Goal: Entertainment & Leisure: Consume media (video, audio)

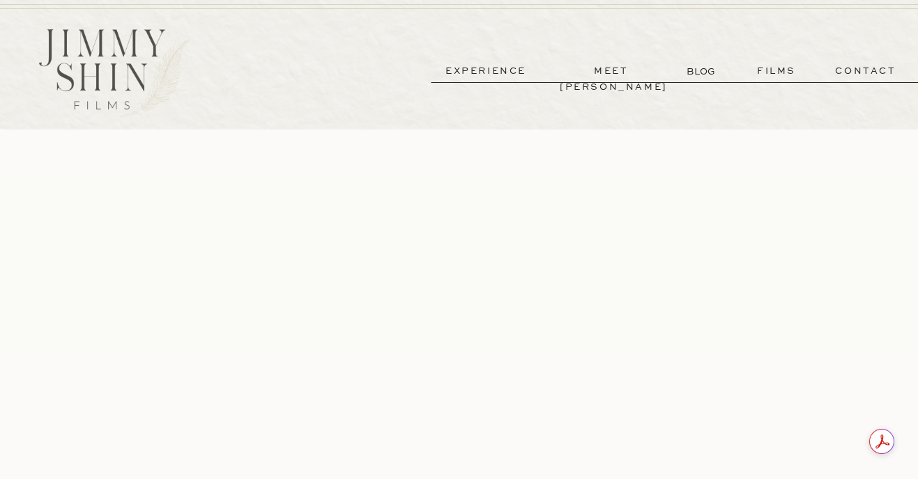
click at [766, 69] on p "films" at bounding box center [776, 71] width 68 height 16
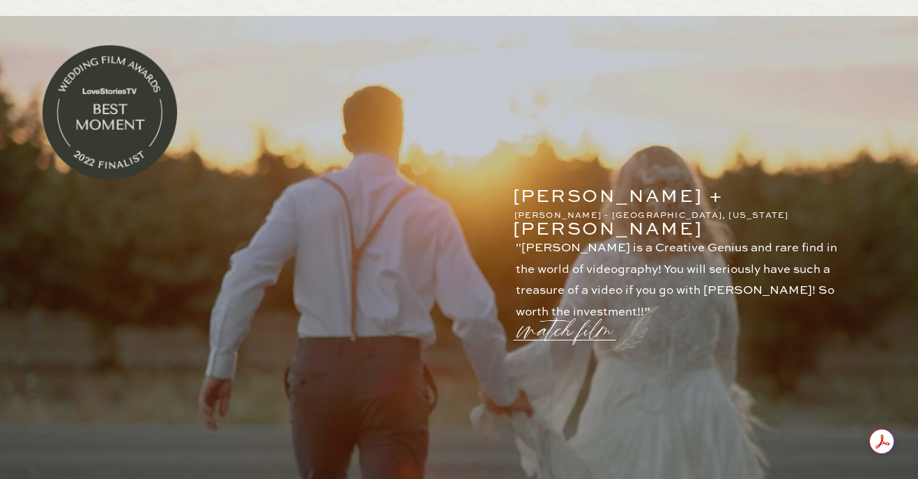
scroll to position [121, 0]
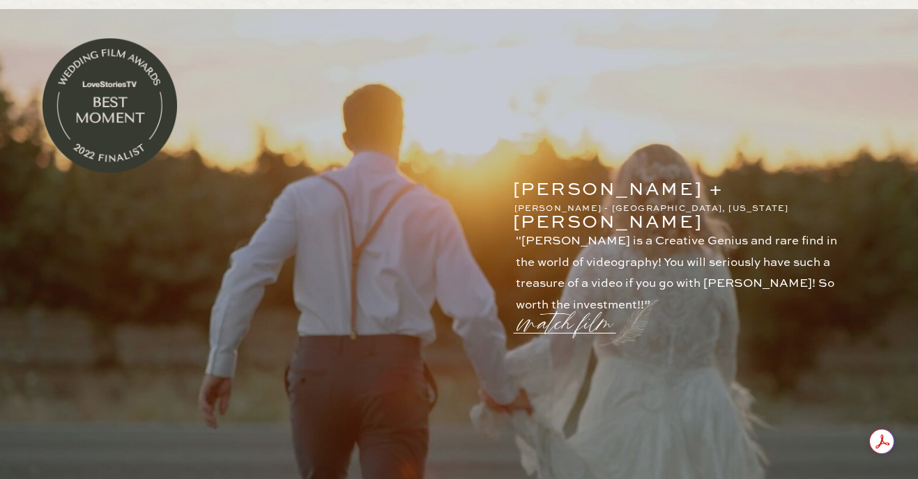
click at [528, 311] on p "watch film" at bounding box center [569, 314] width 100 height 53
click at [787, 75] on icon at bounding box center [792, 74] width 41 height 41
